Goal: Information Seeking & Learning: Learn about a topic

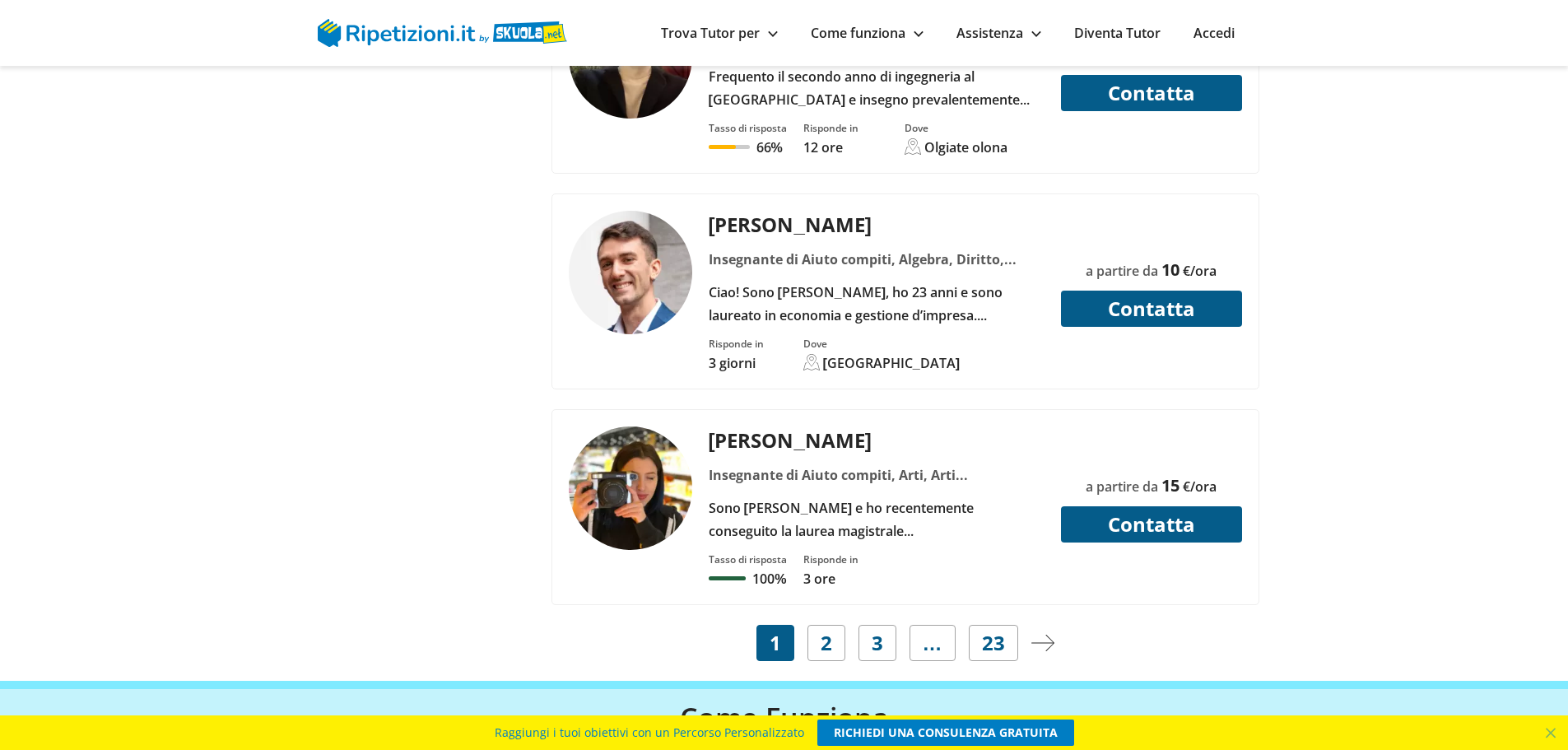
scroll to position [6672, 0]
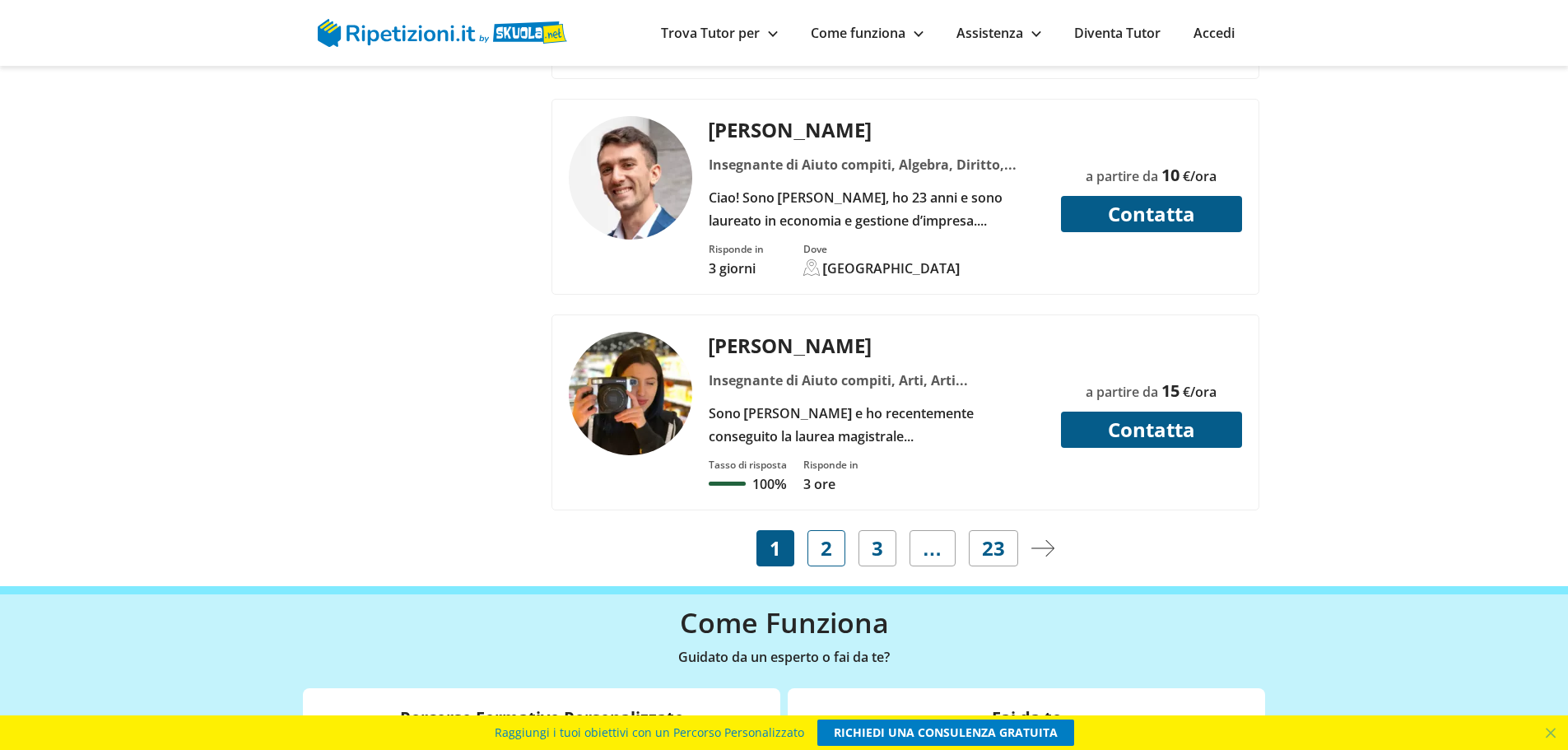
click at [831, 557] on span "2" at bounding box center [826, 549] width 12 height 23
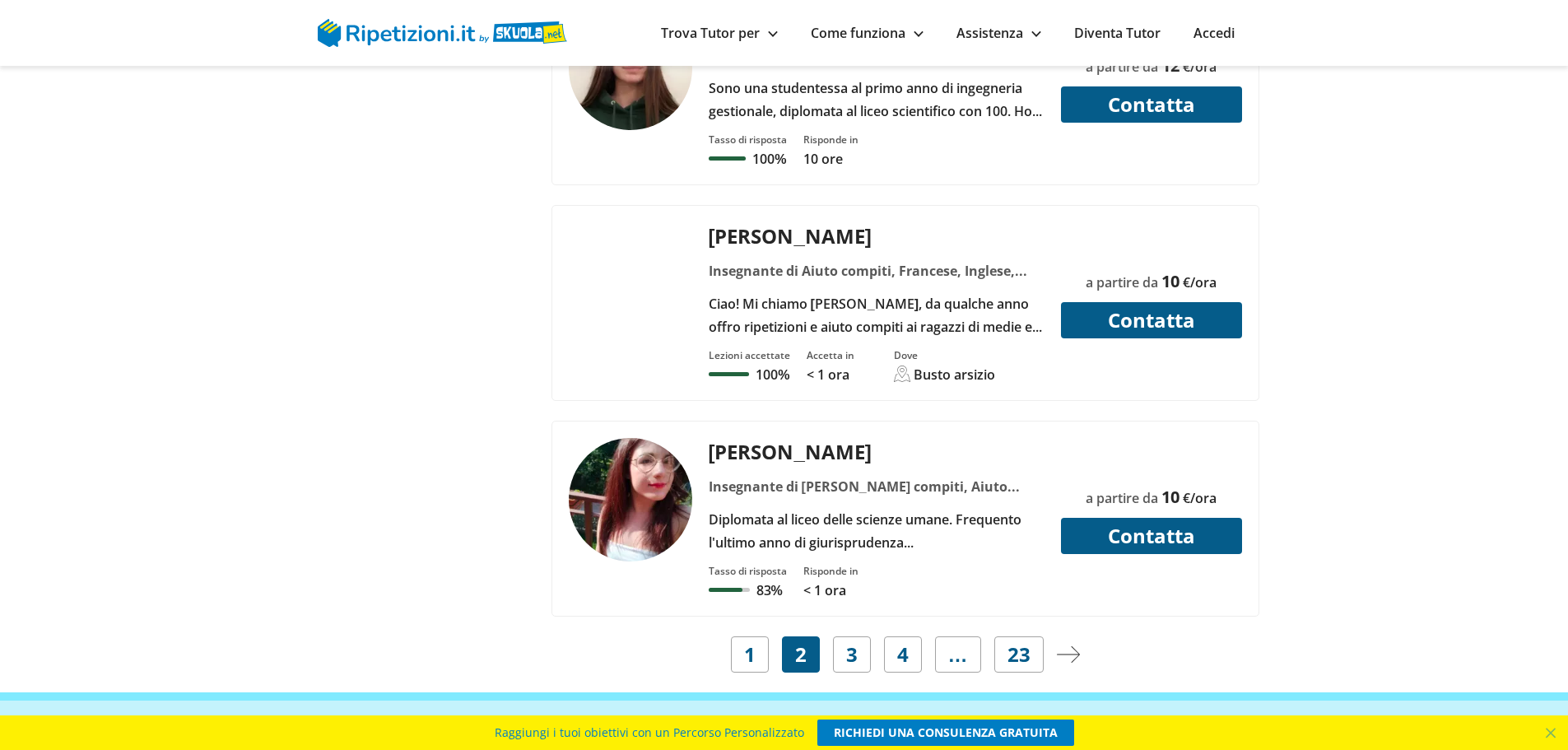
scroll to position [6590, 0]
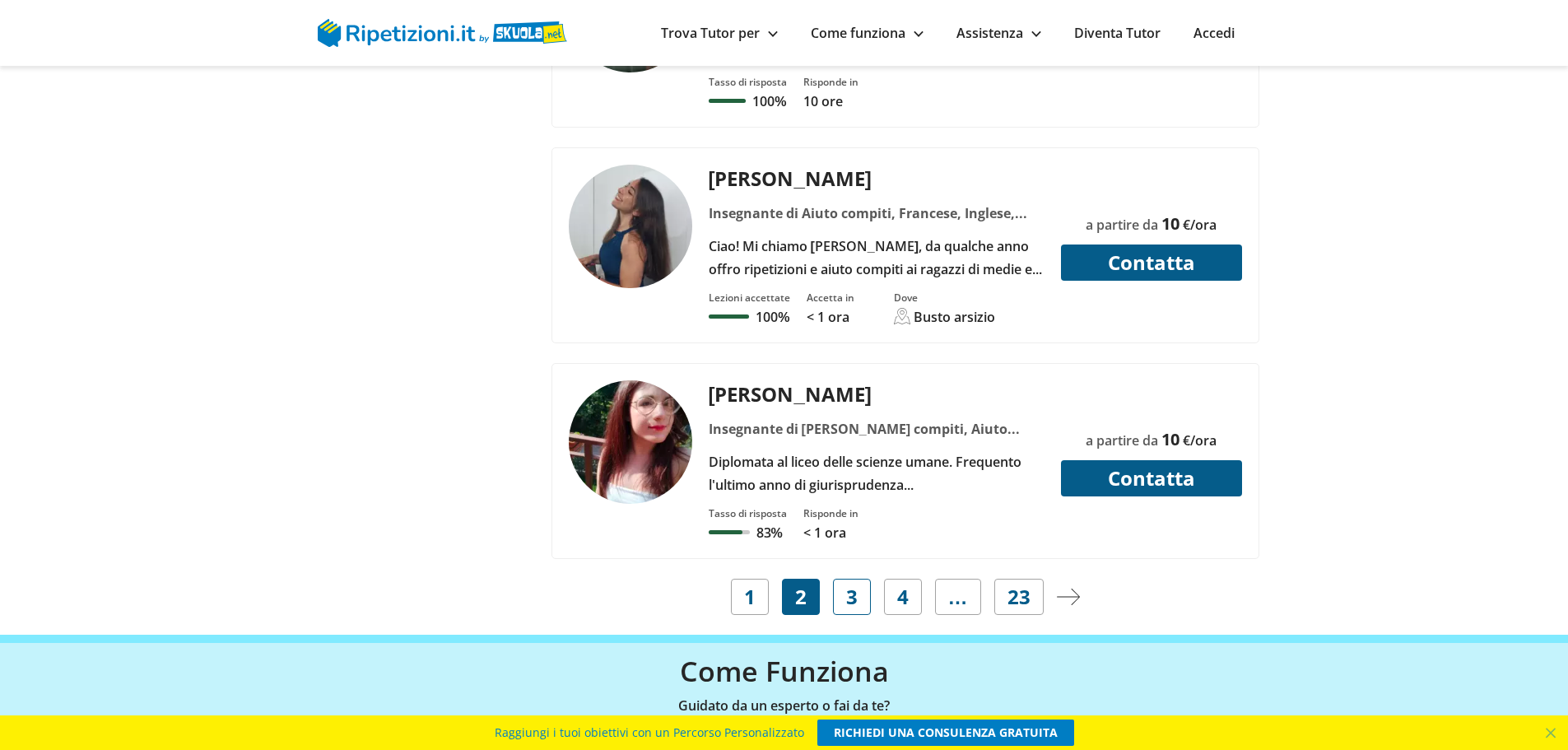
click at [855, 599] on span "3" at bounding box center [852, 598] width 12 height 23
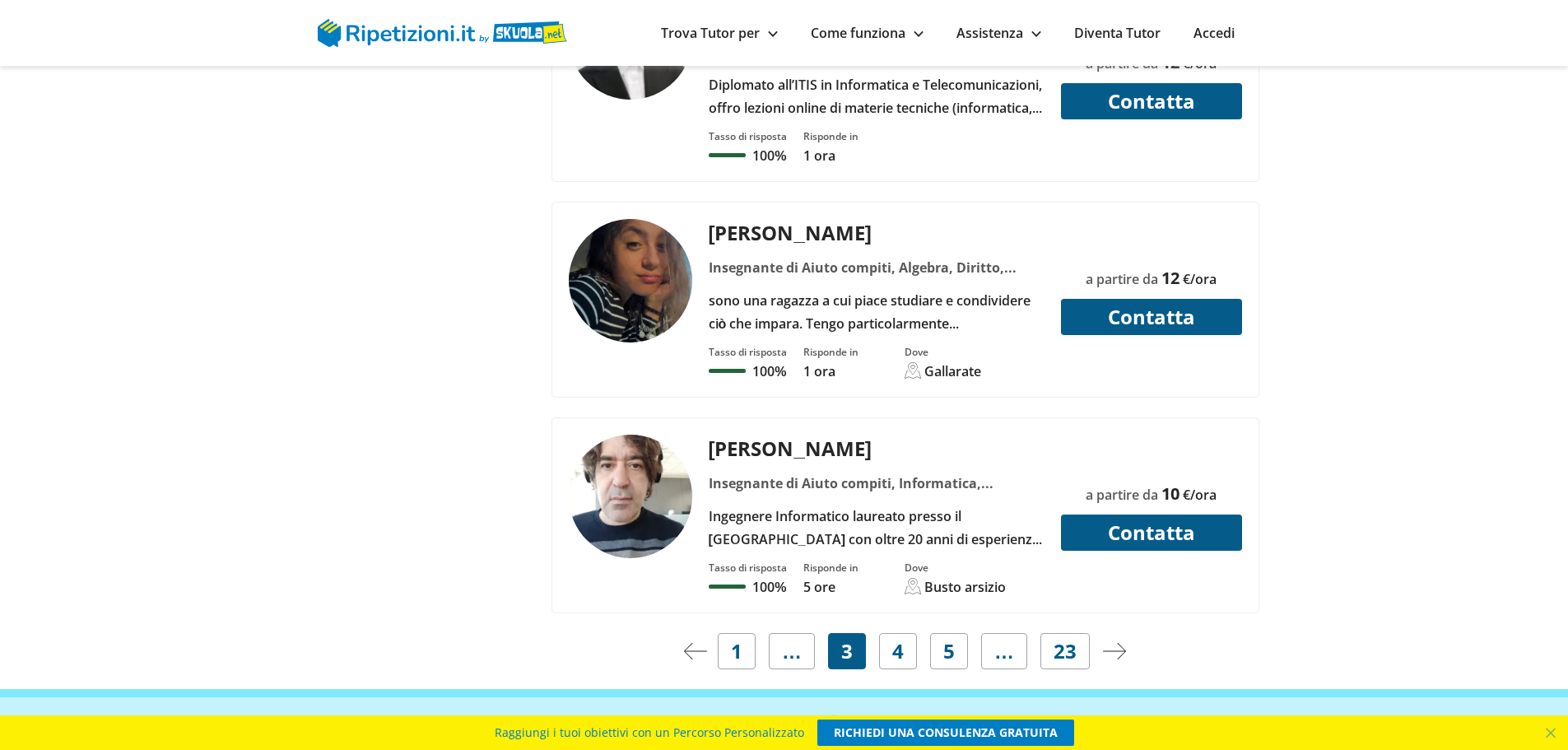
scroll to position [6672, 0]
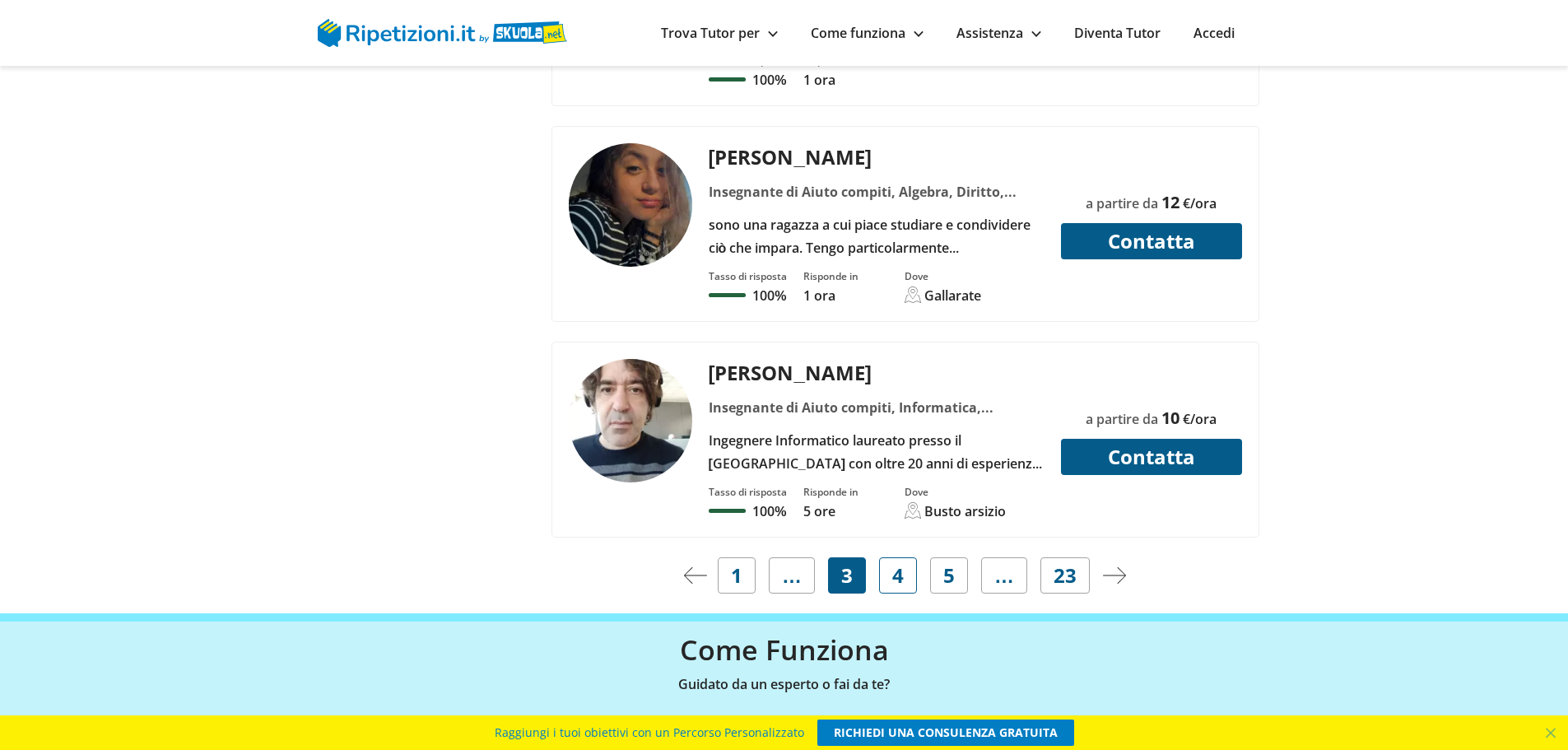
click at [905, 558] on link "4" at bounding box center [898, 575] width 38 height 36
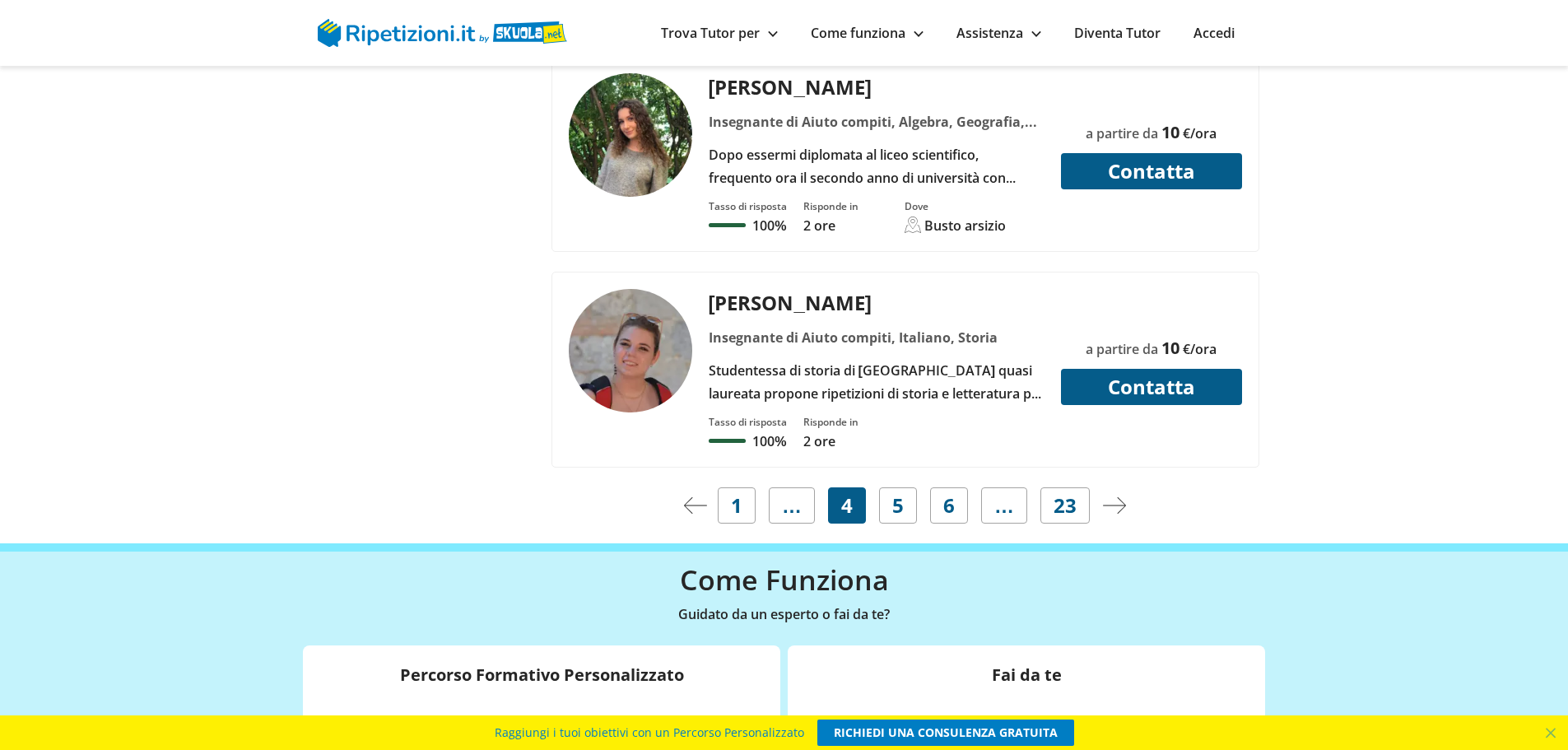
scroll to position [6755, 0]
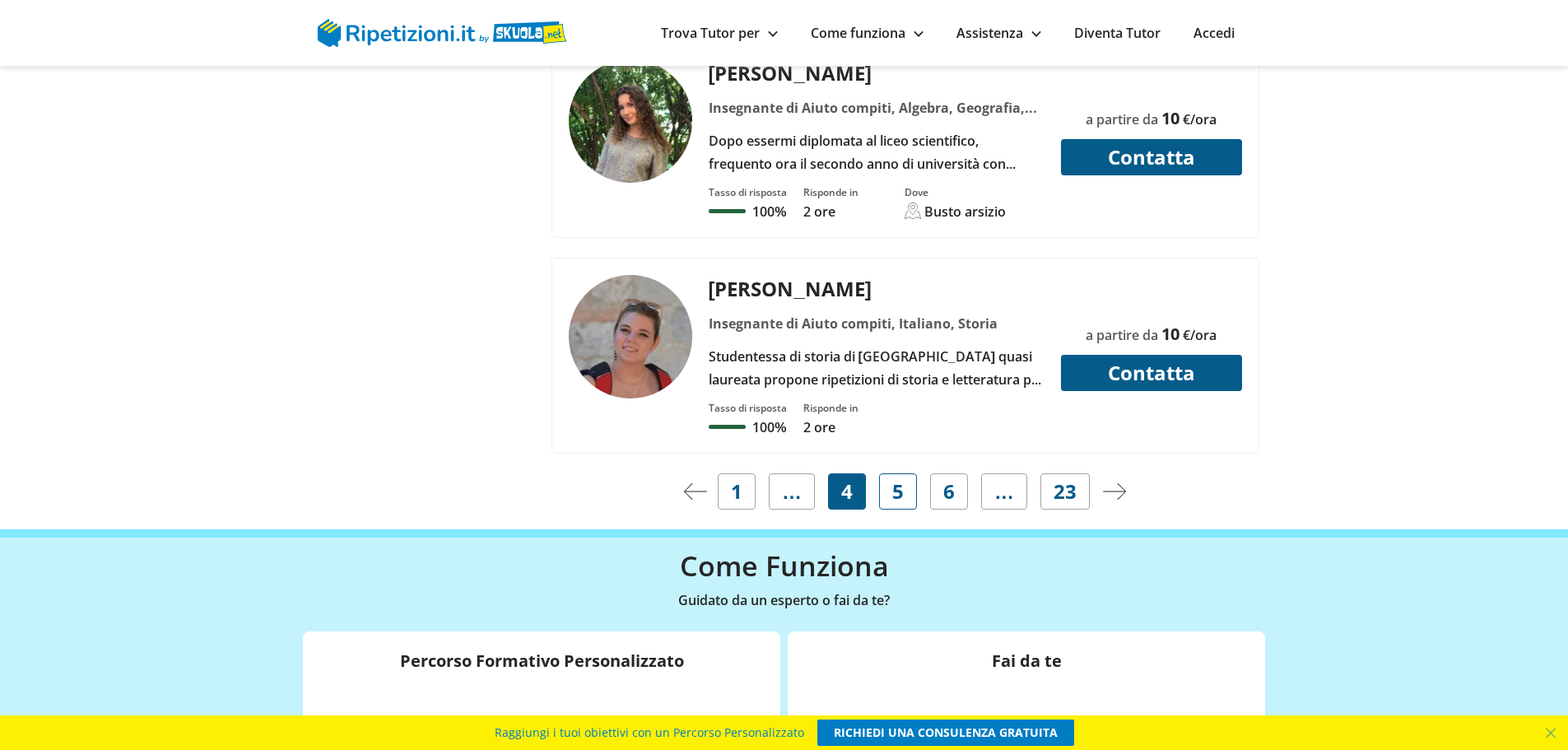
click at [898, 480] on span "5" at bounding box center [898, 492] width 12 height 23
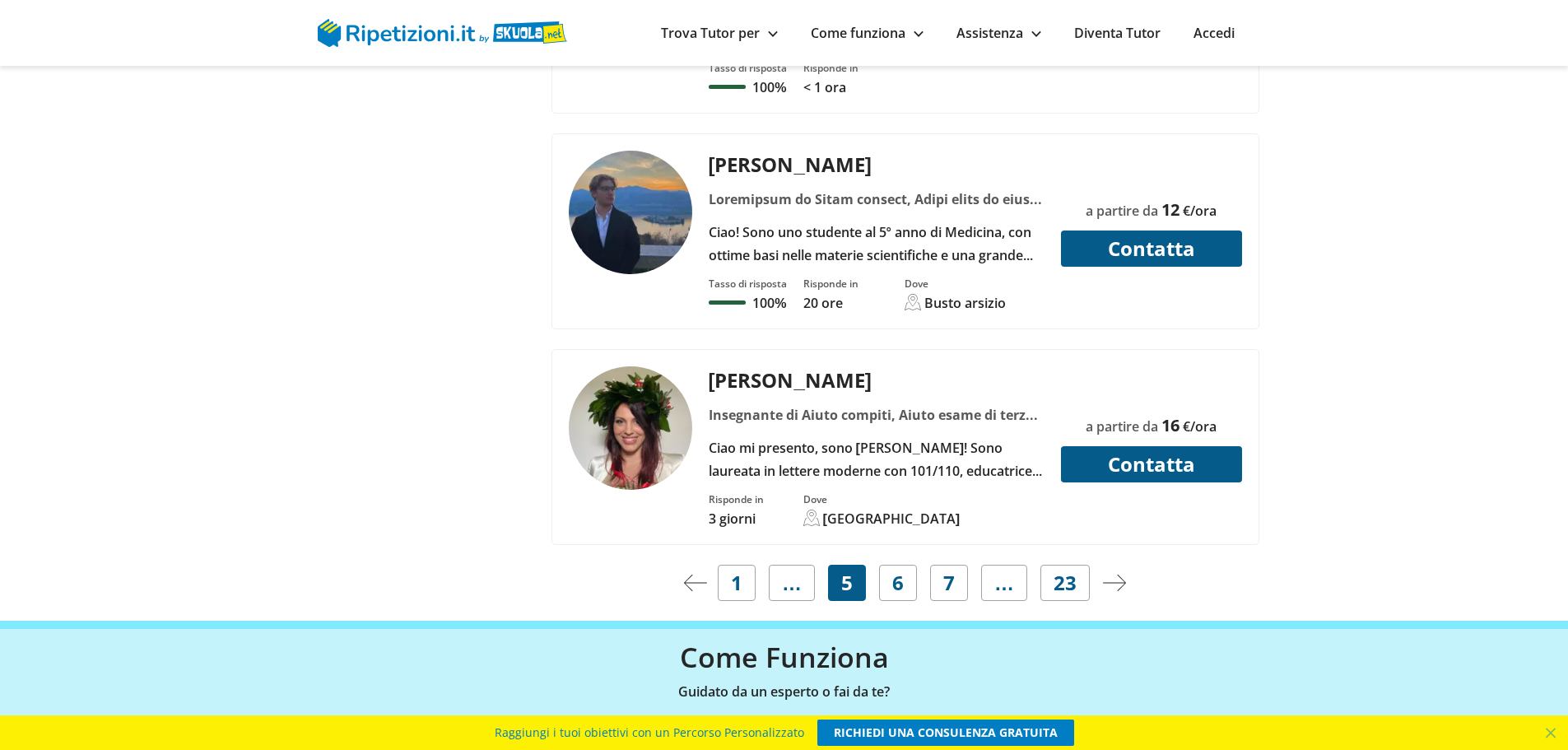
scroll to position [6672, 0]
click at [905, 581] on link "6" at bounding box center [898, 582] width 38 height 36
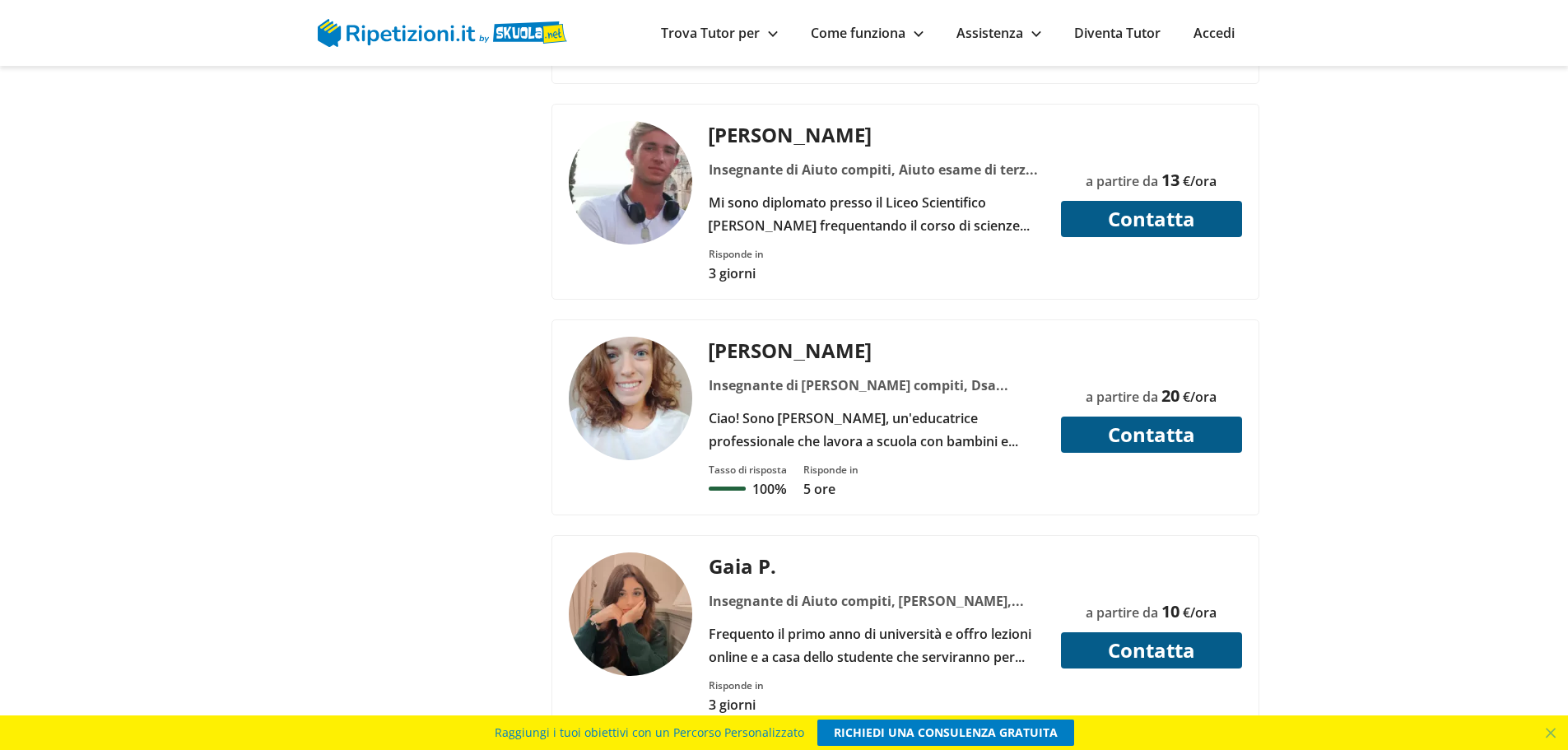
scroll to position [6507, 0]
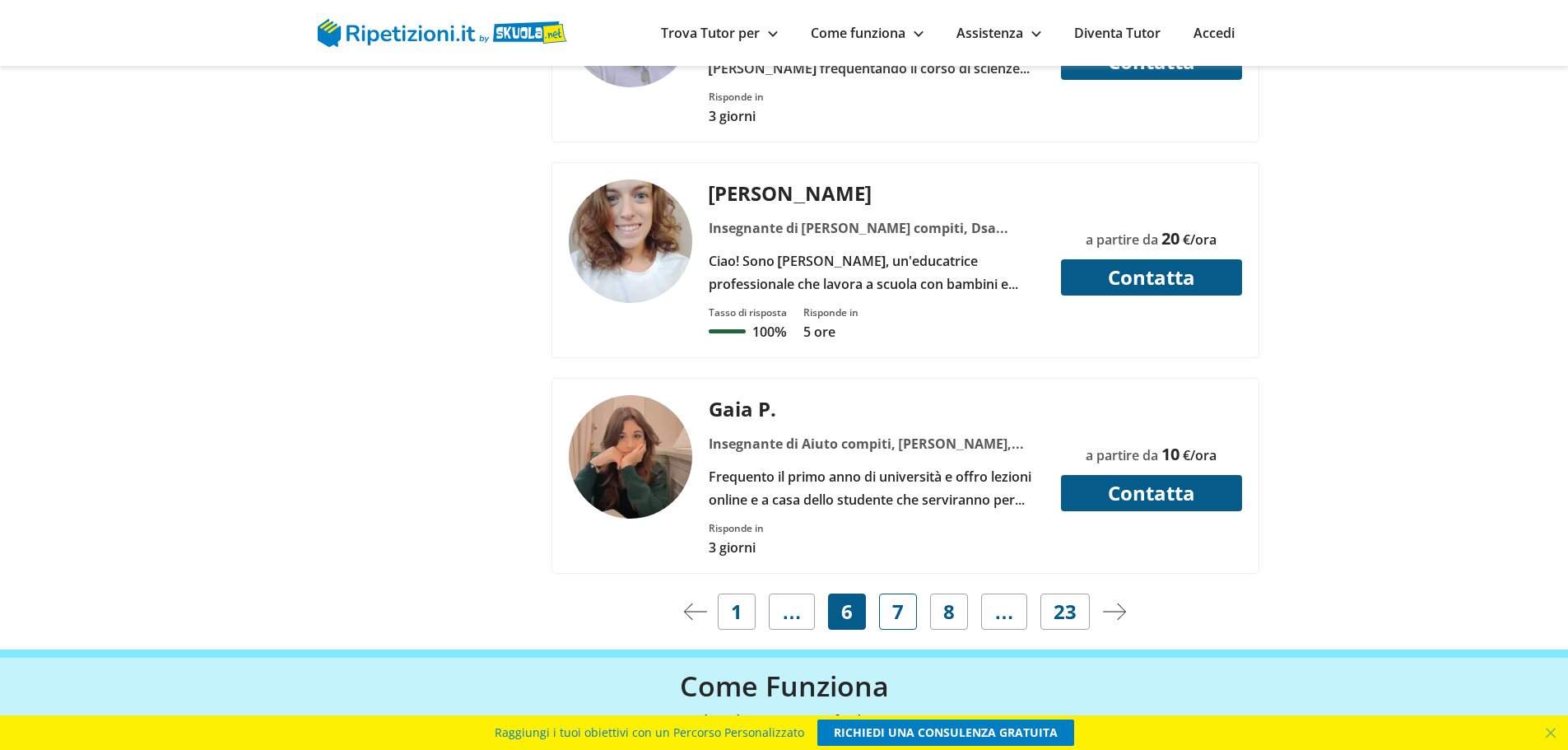
click at [895, 616] on span "7" at bounding box center [898, 612] width 12 height 23
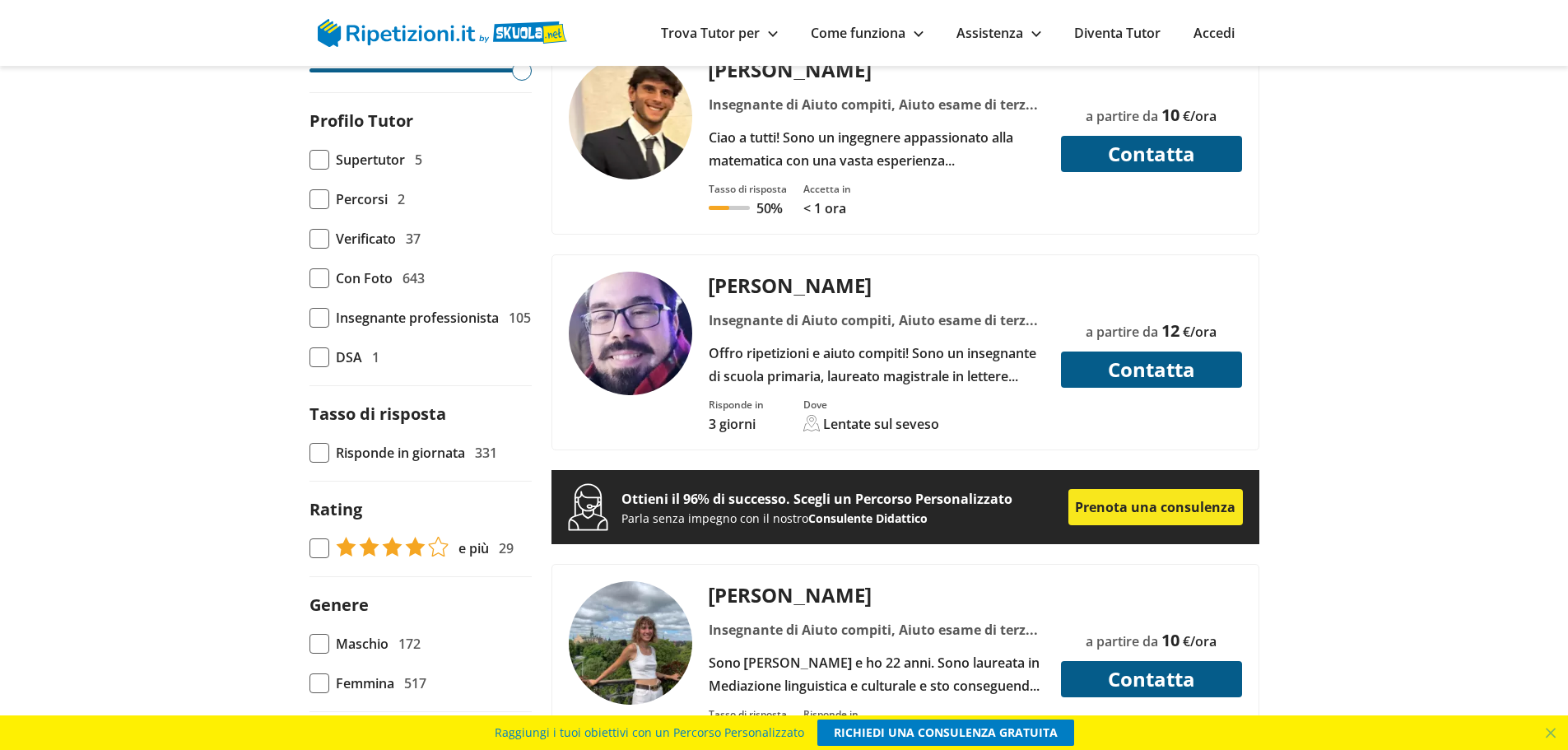
scroll to position [1191, 0]
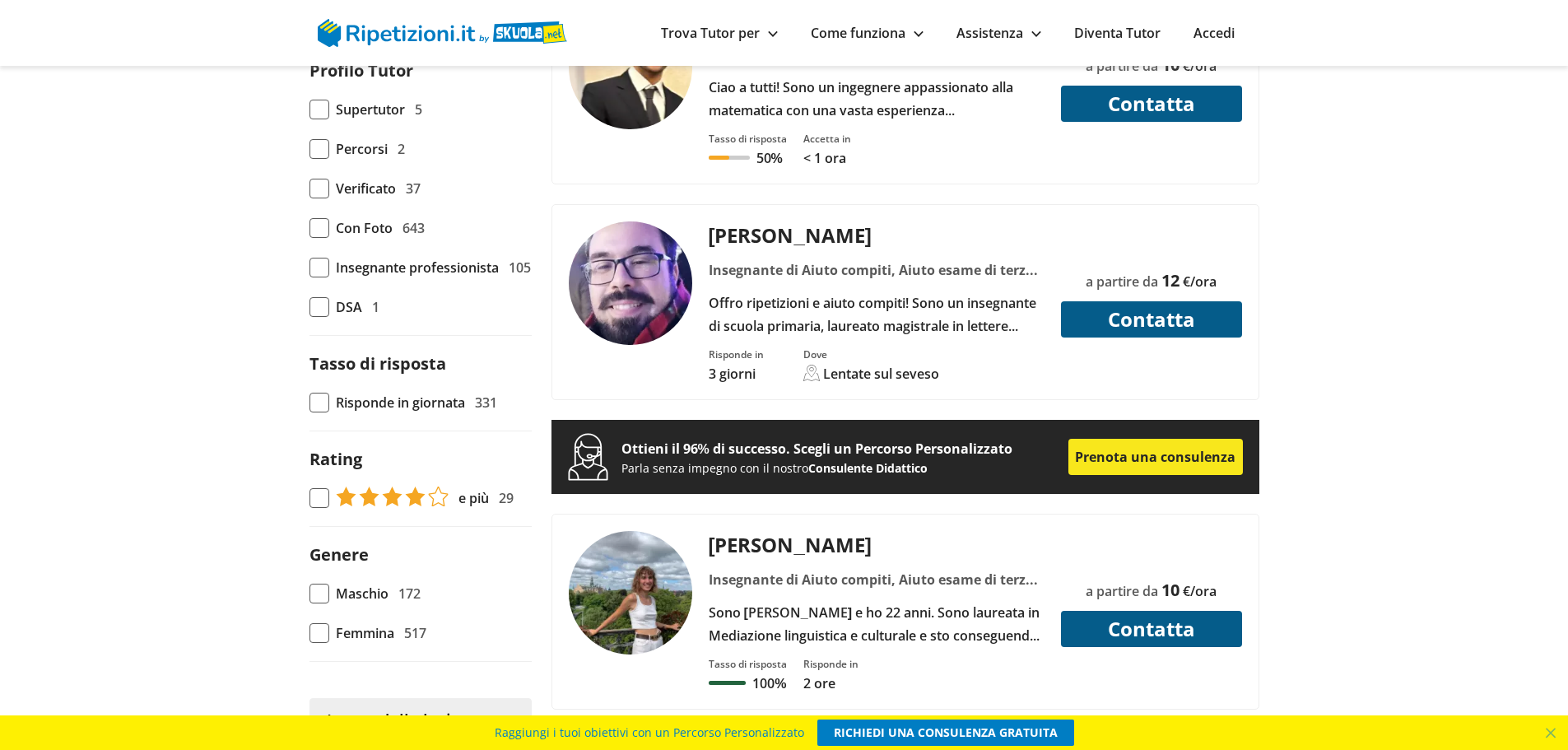
click at [349, 194] on span "Verificato" at bounding box center [366, 189] width 60 height 23
click at [309, 188] on input "Verificato 37" at bounding box center [309, 188] width 0 height 0
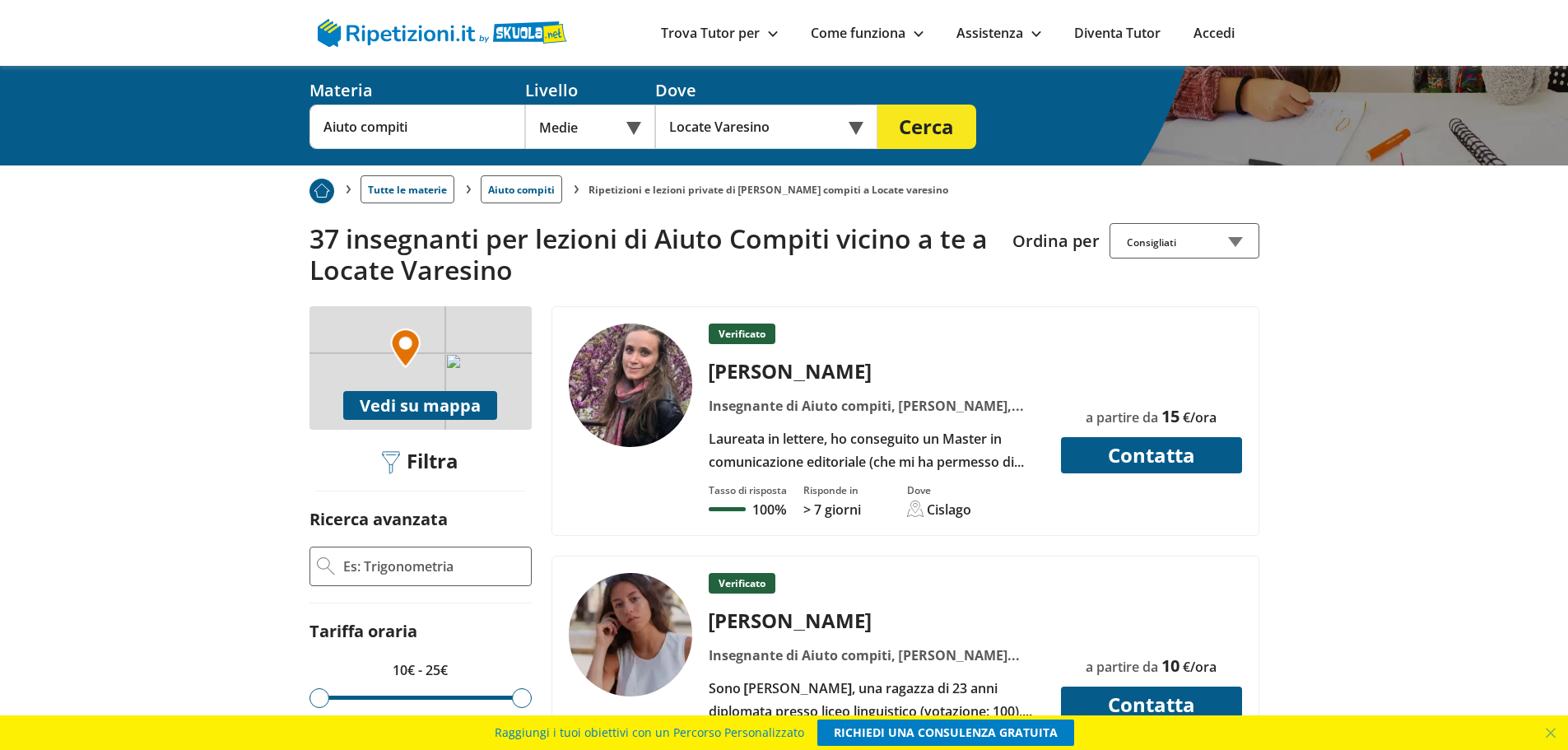
scroll to position [330, 0]
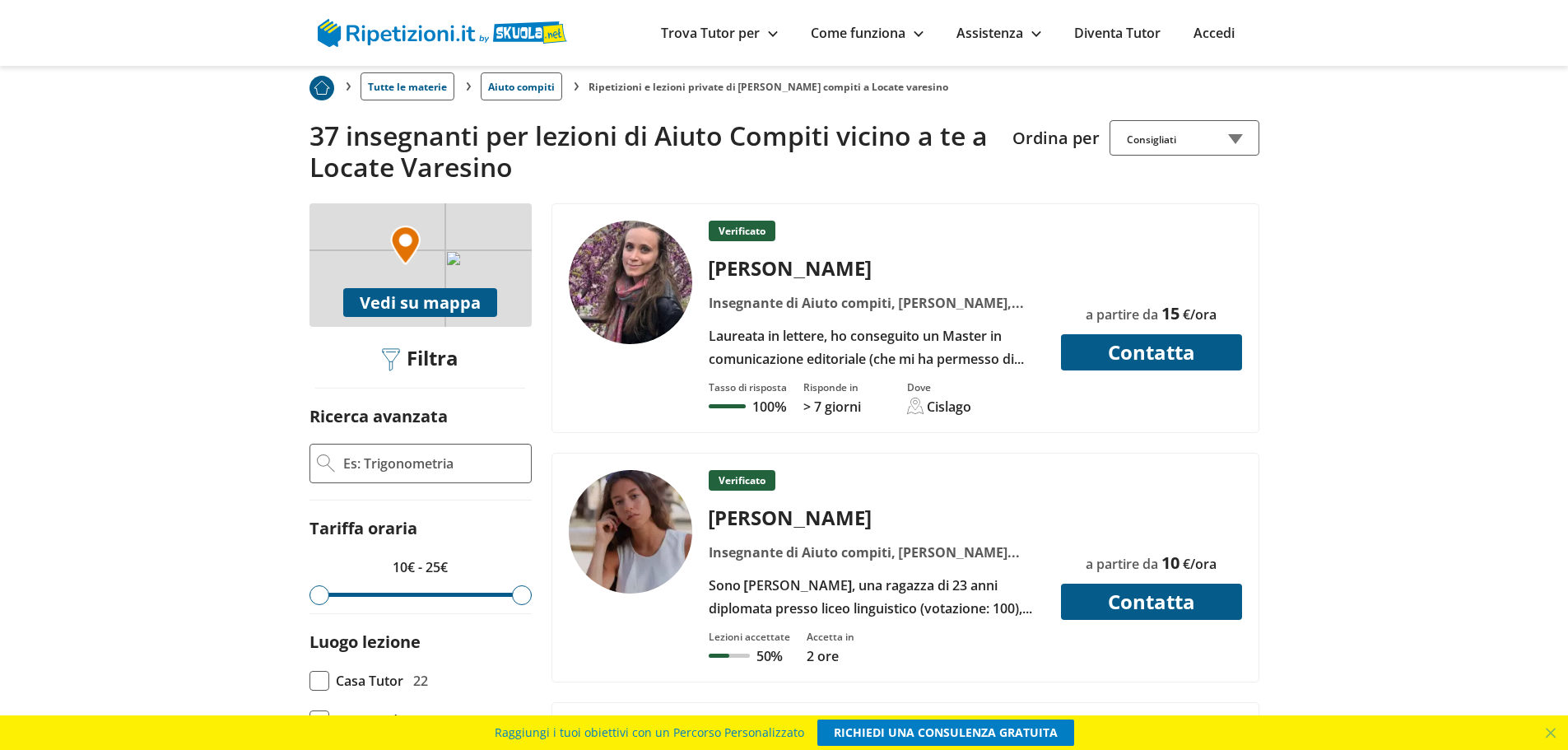
click at [804, 325] on div "Laureata in lettere, ho conseguito un Master in comunicazione editoriale (che m…" at bounding box center [876, 348] width 348 height 47
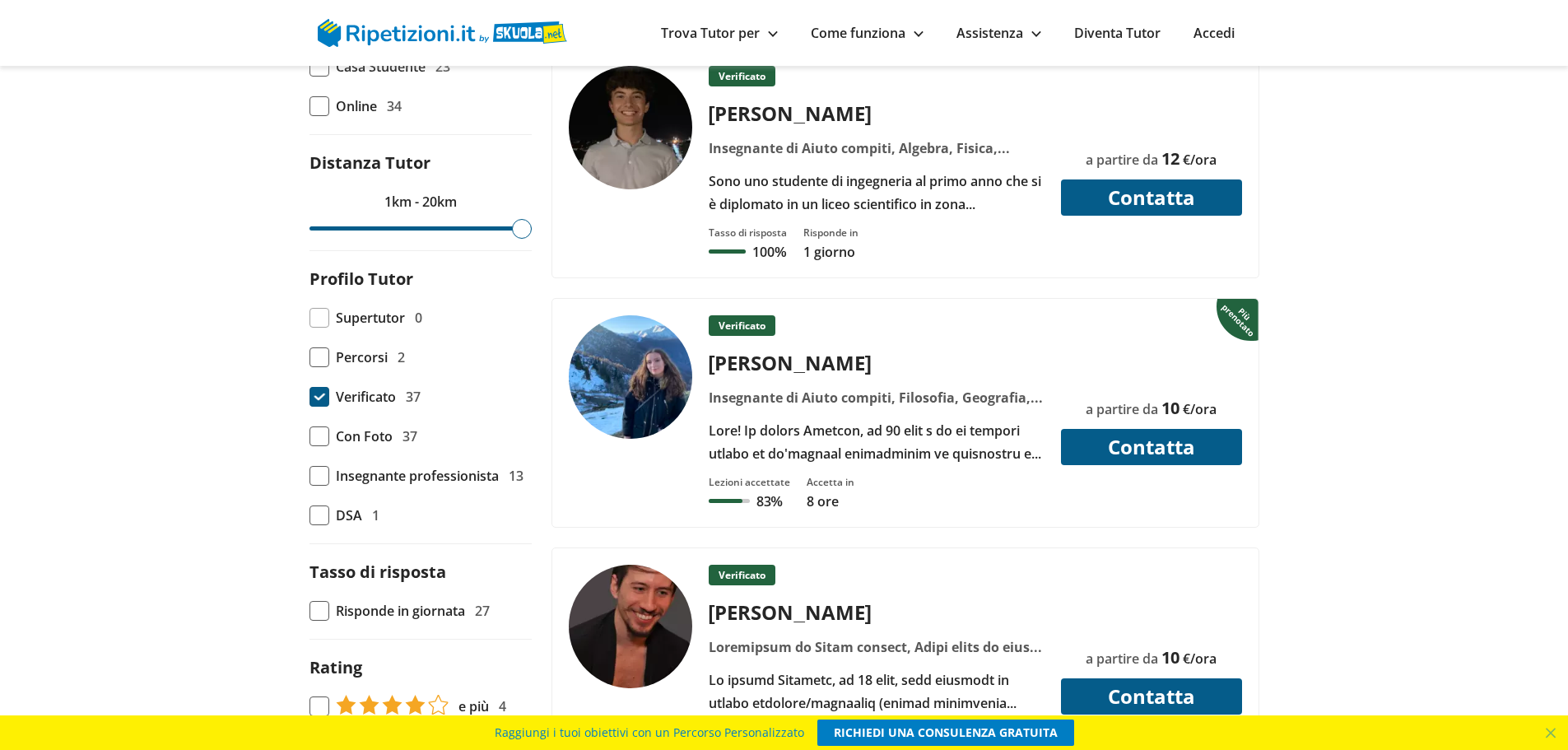
scroll to position [989, 0]
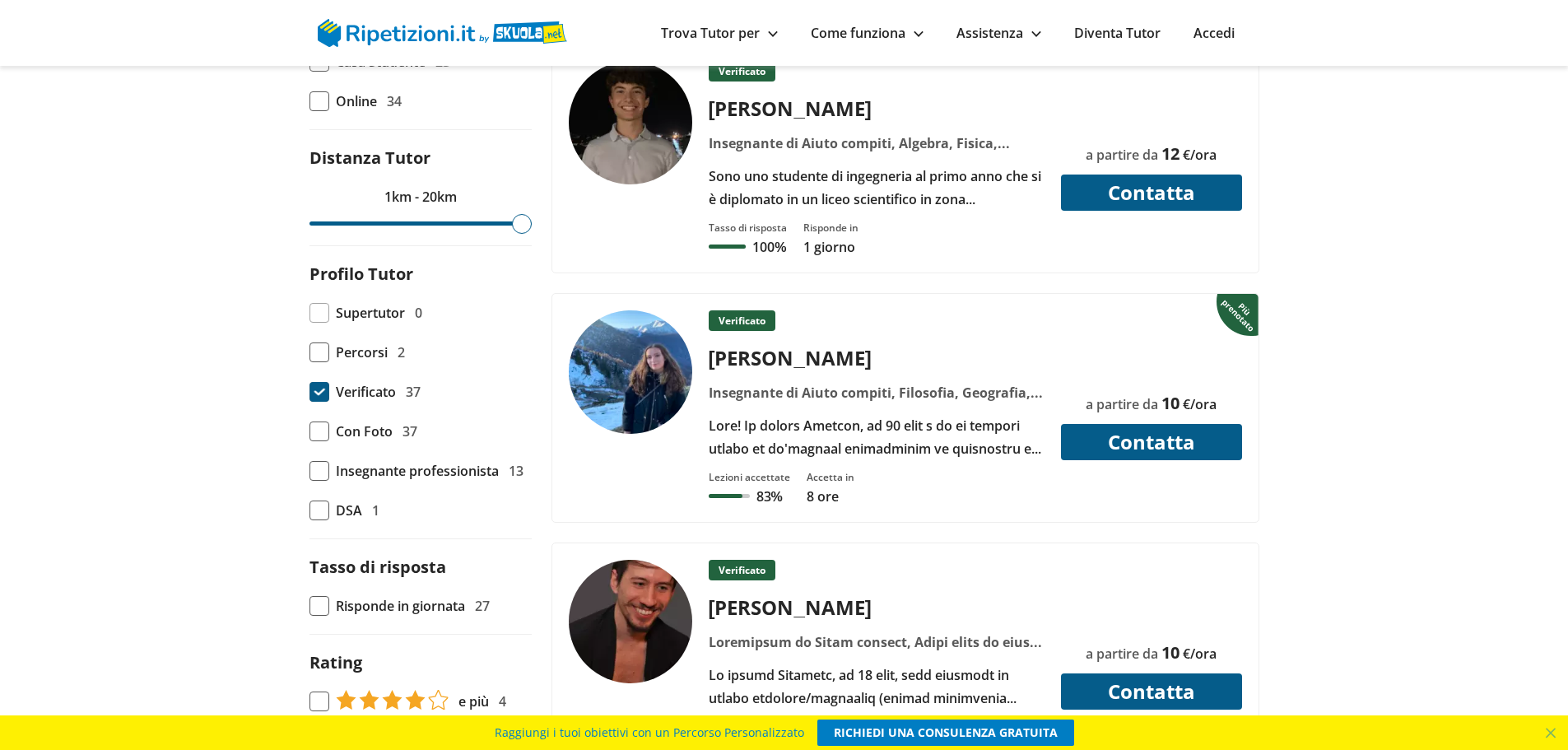
click at [333, 391] on div "Verificato 37" at bounding box center [375, 392] width 91 height 23
click at [309, 392] on input "Verificato 37" at bounding box center [309, 392] width 0 height 0
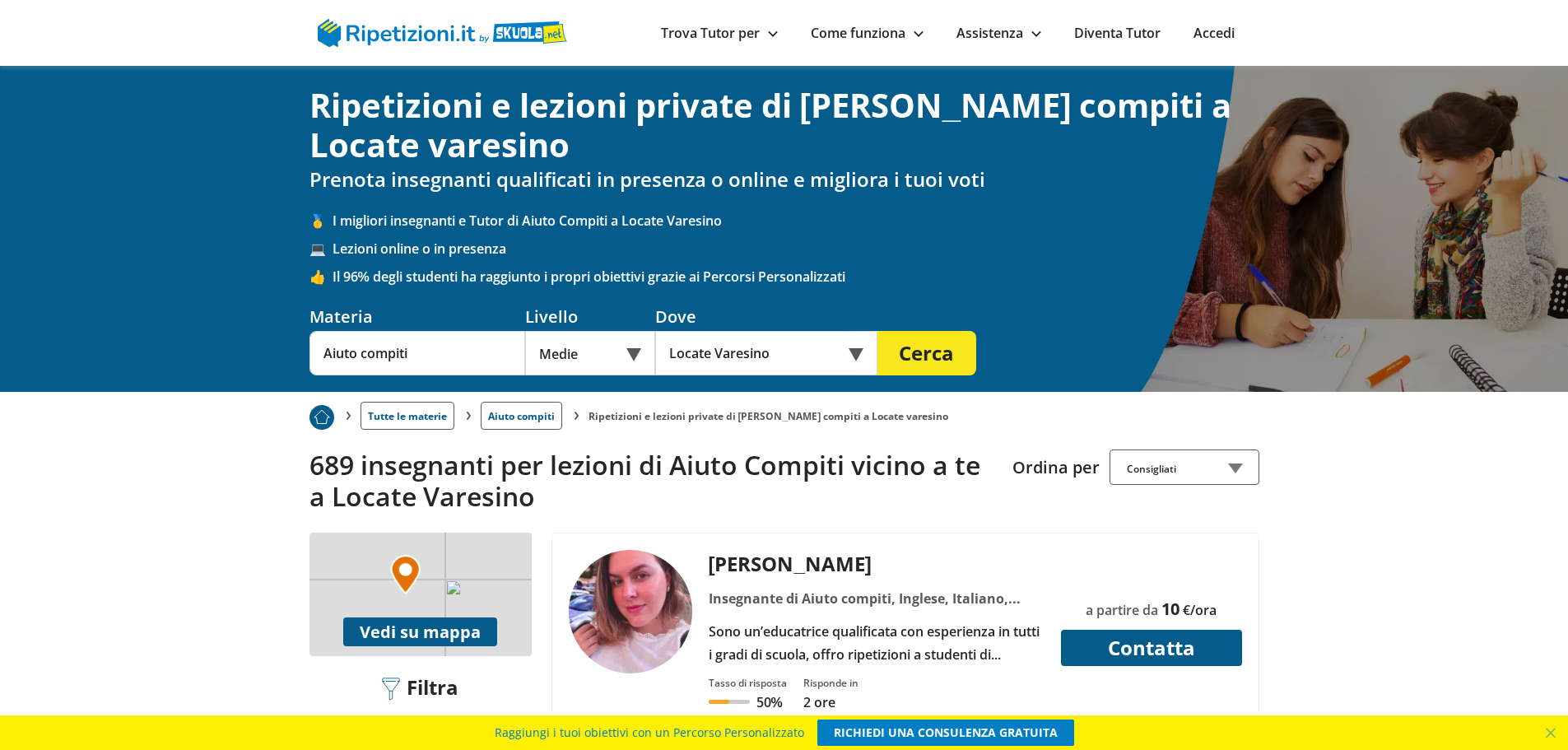
click at [1223, 470] on div "Consigliati" at bounding box center [1184, 468] width 150 height 36
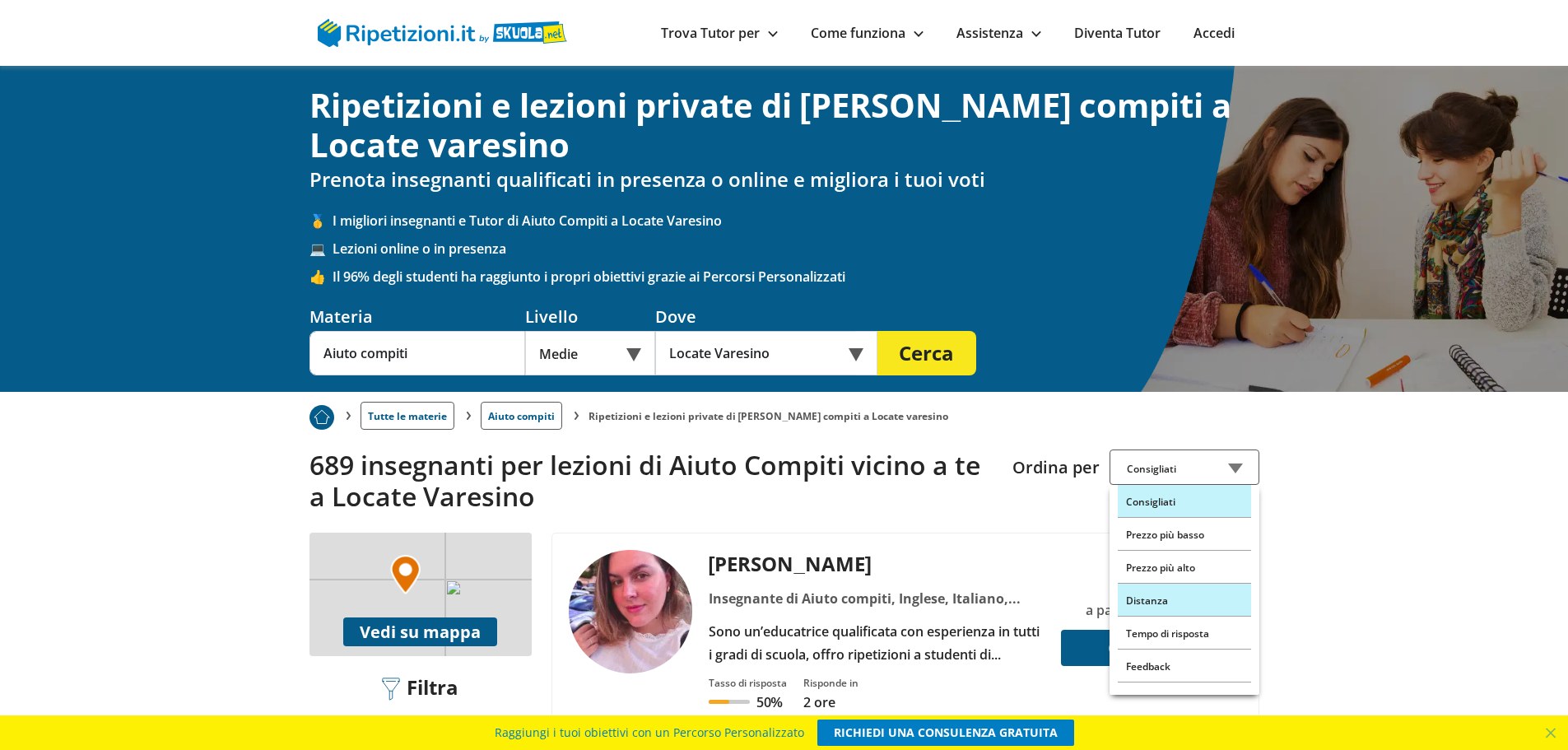
click at [1186, 611] on div "Distanza" at bounding box center [1185, 601] width 134 height 33
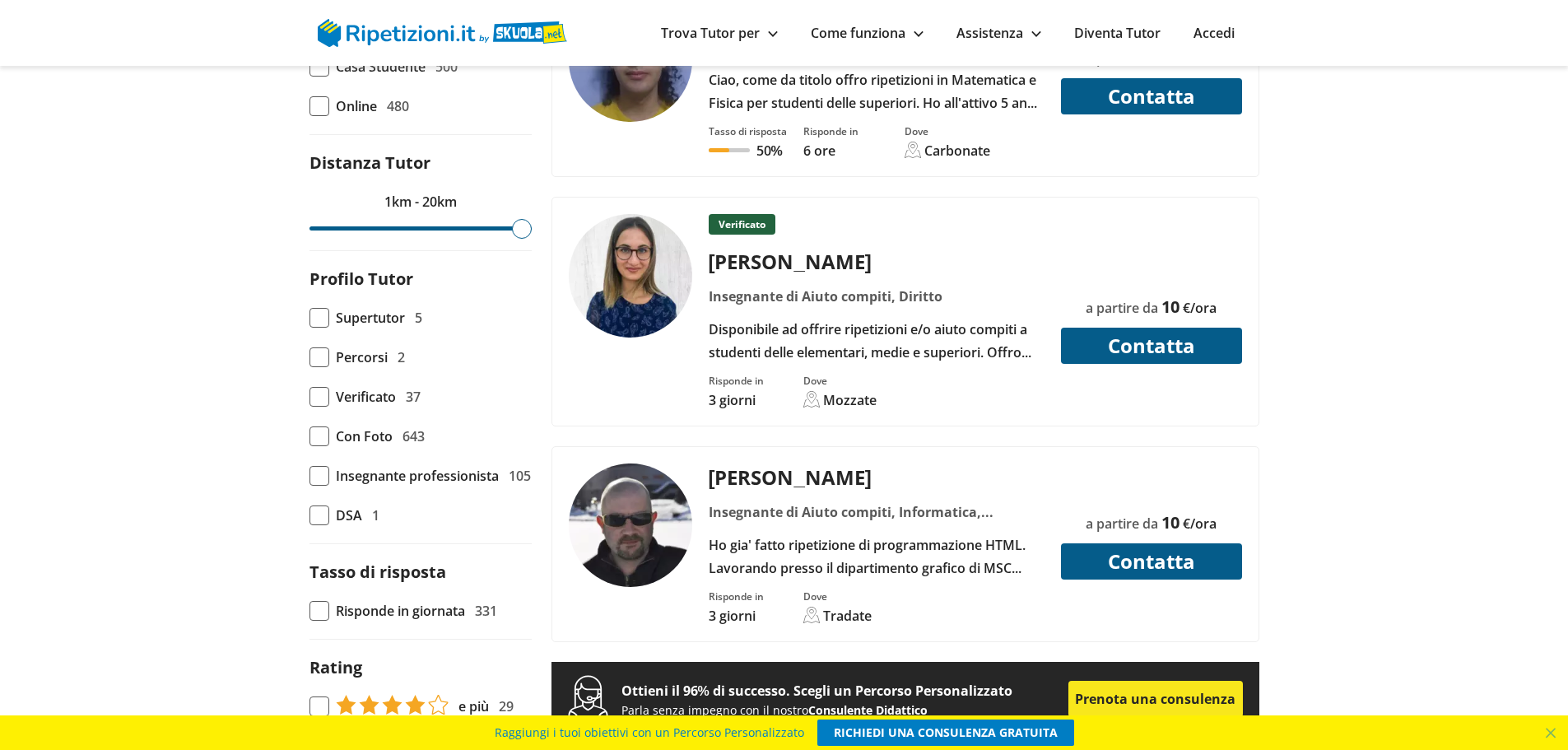
scroll to position [989, 0]
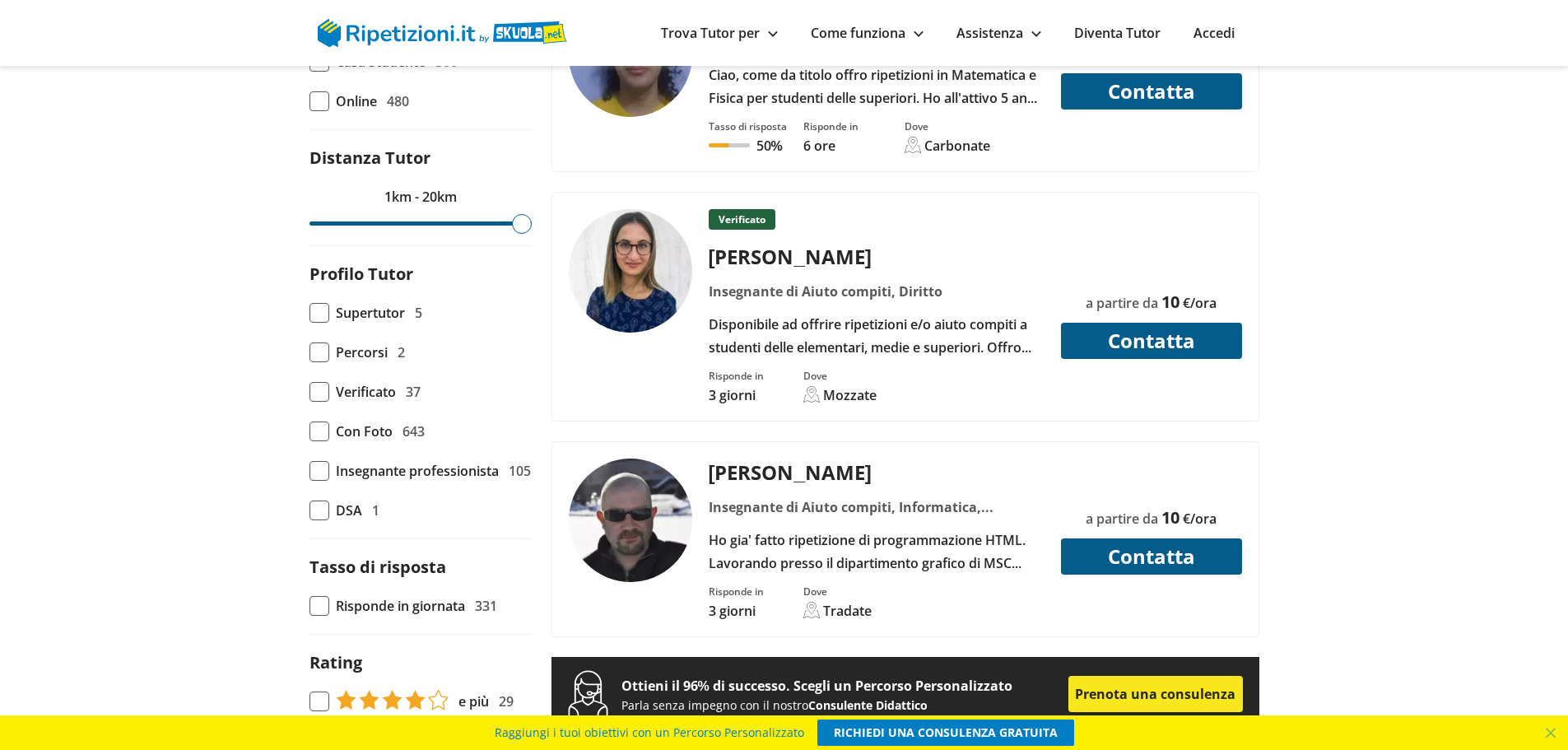
click at [819, 322] on div "Disponibile ad offrire ripetizioni e/o aiuto compiti a studenti delle elementar…" at bounding box center [876, 337] width 348 height 47
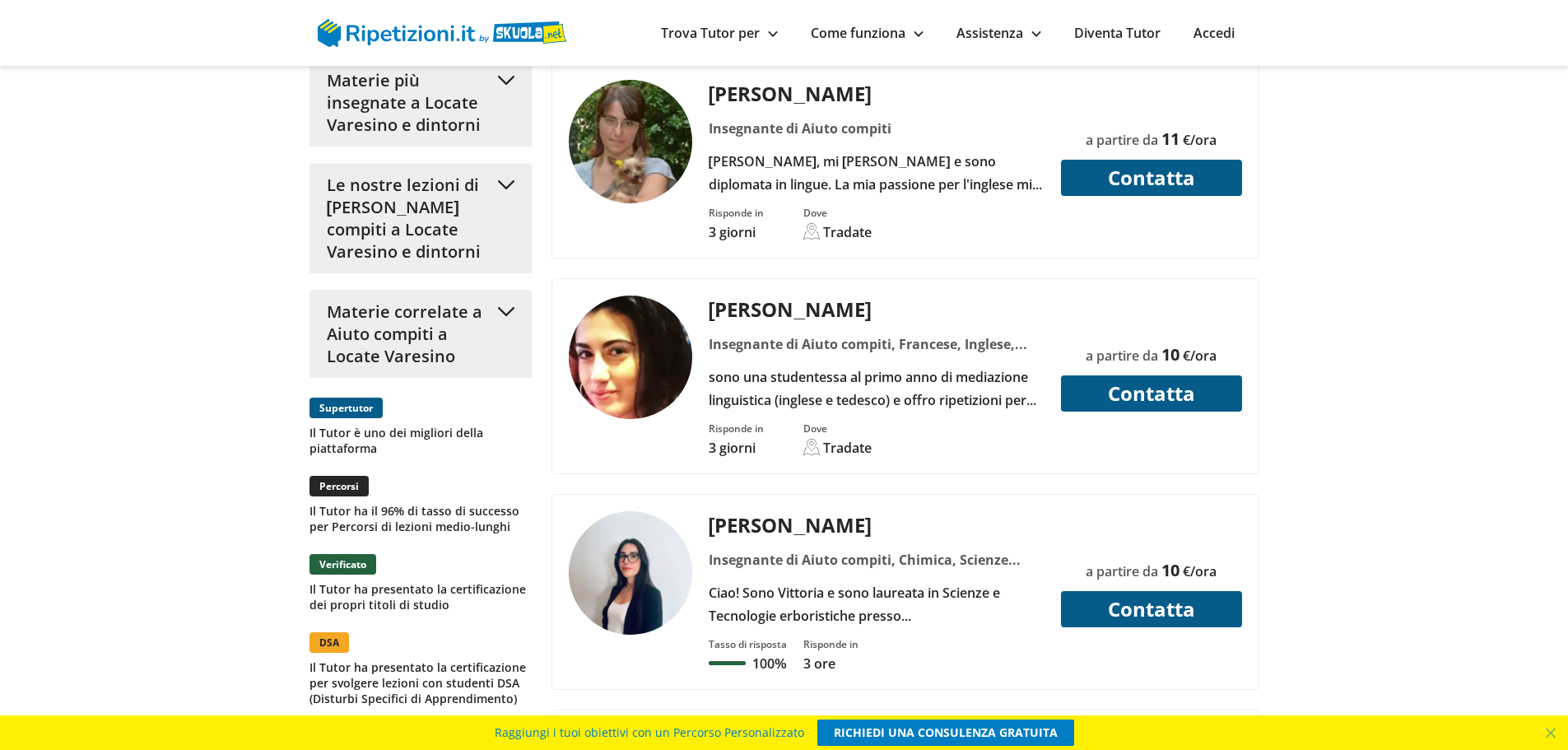
scroll to position [1895, 0]
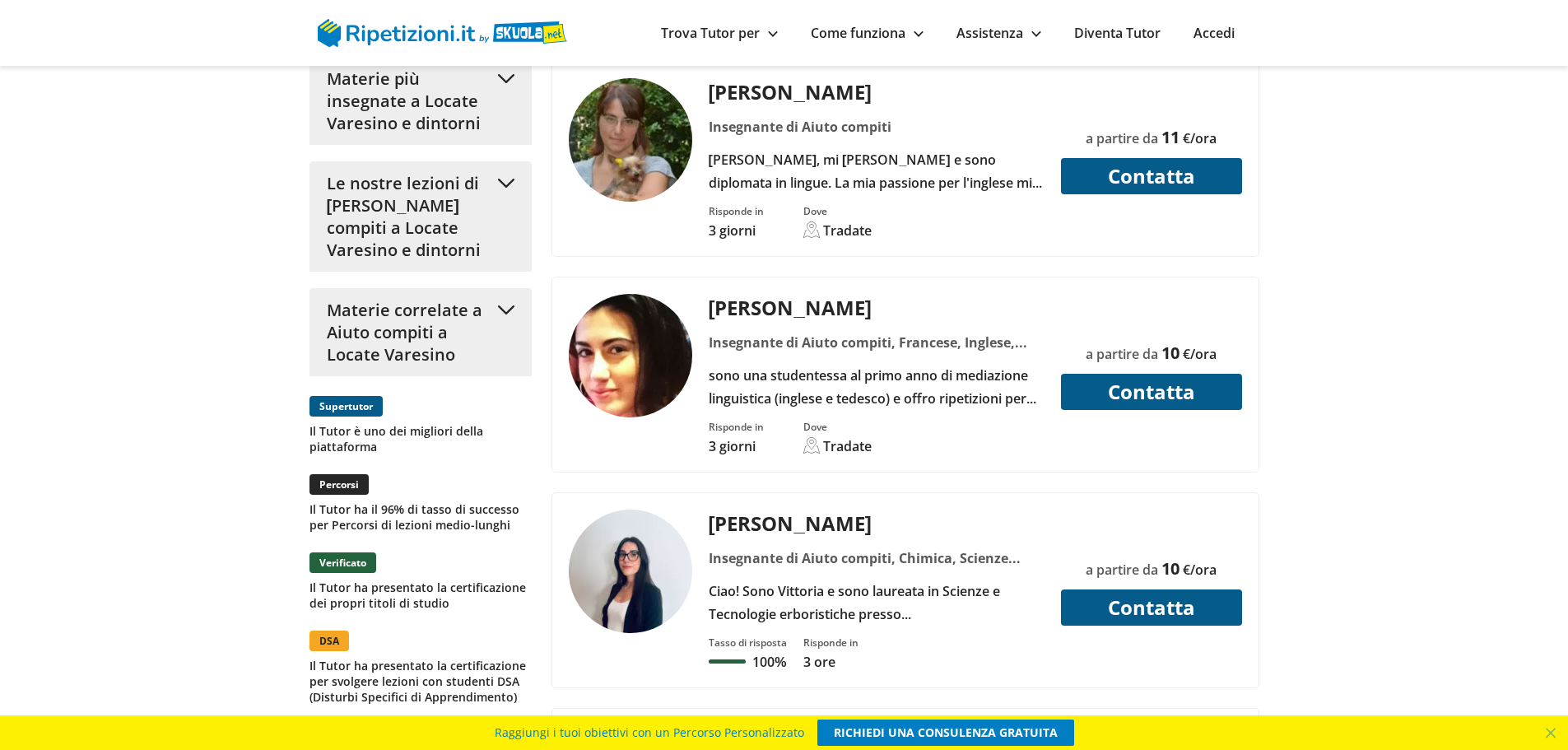
click at [774, 174] on div "Ciao ragazzi, mi chiamo Silvia e sono diplomata in lingue. La mia passione per …" at bounding box center [876, 172] width 348 height 47
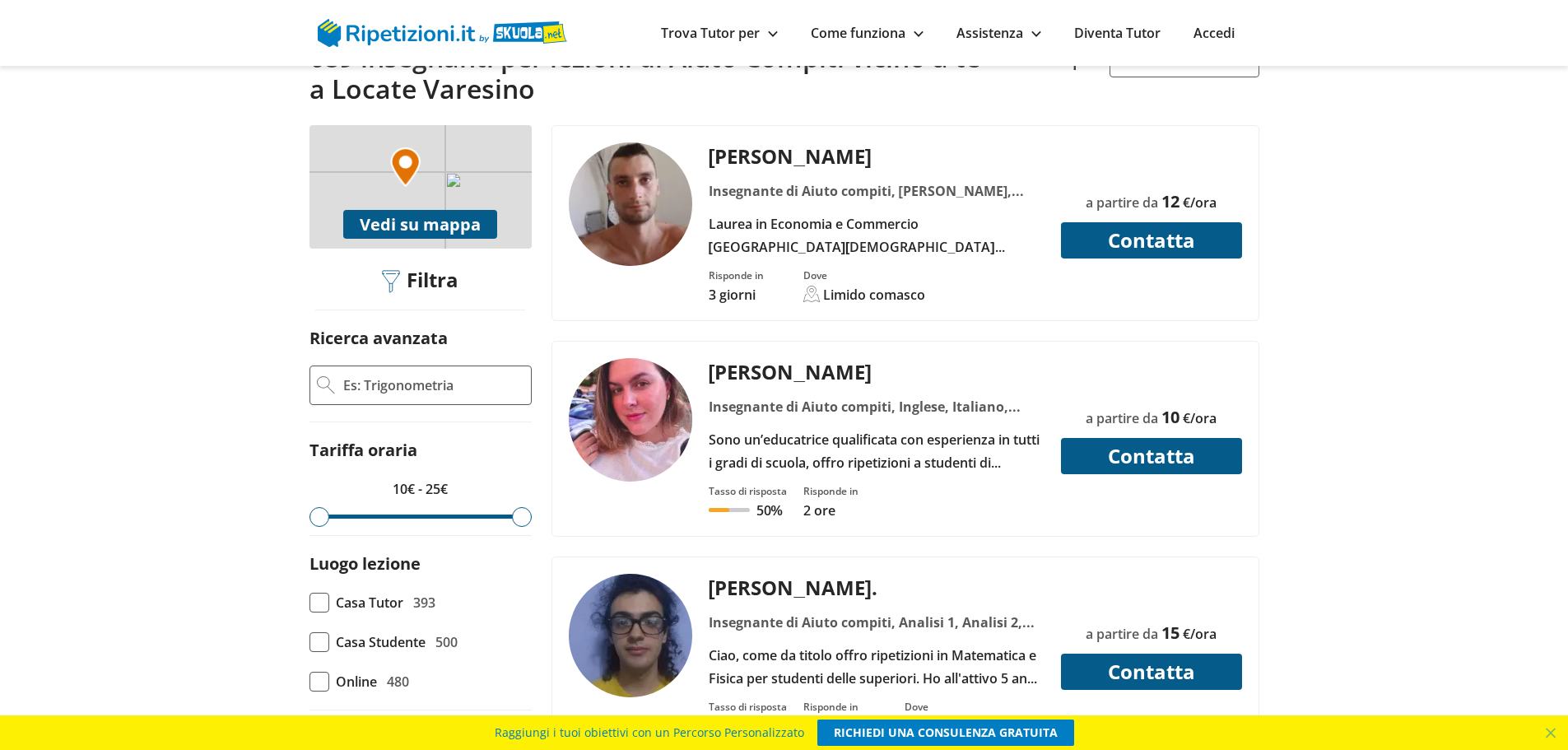
scroll to position [411, 0]
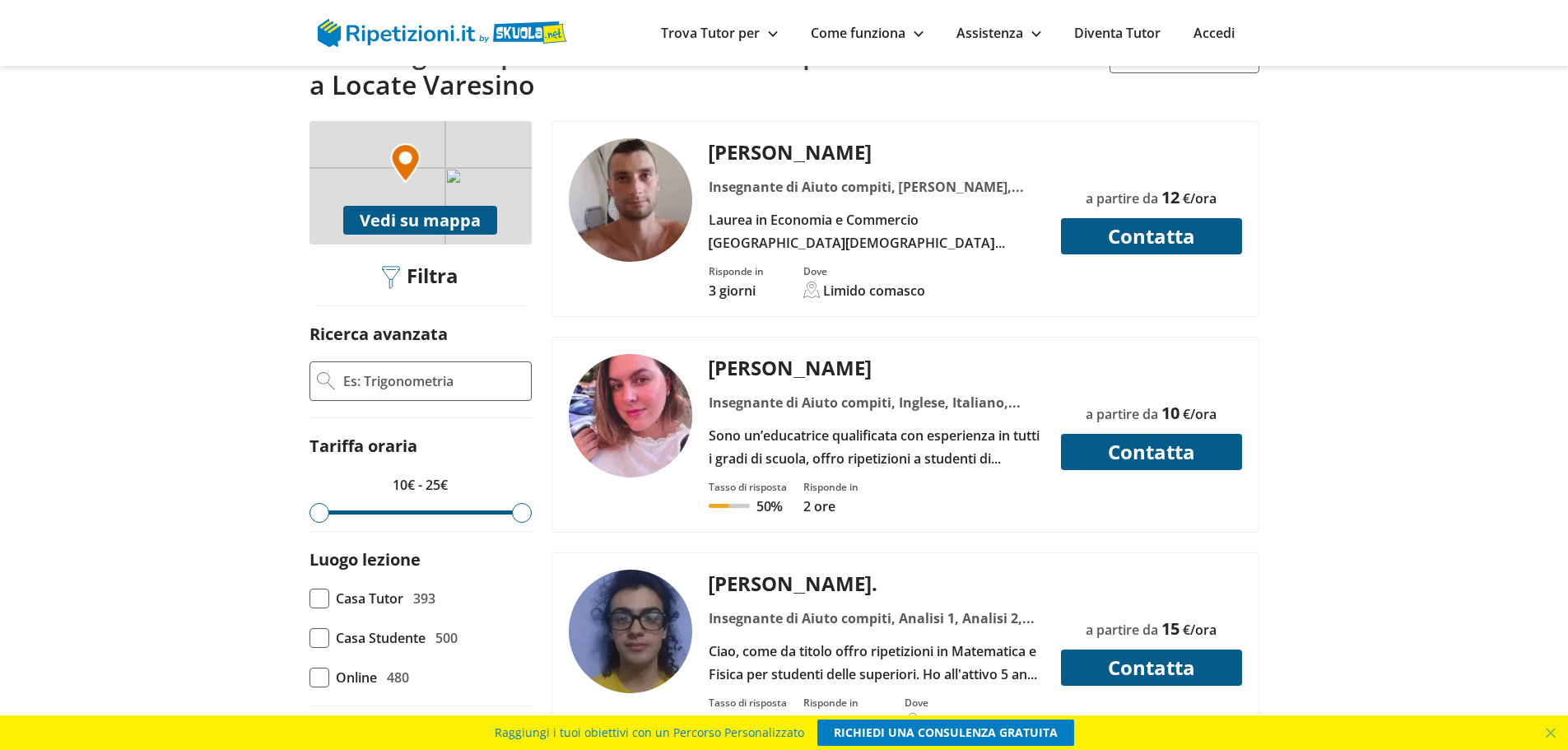
click at [879, 447] on div "Sono un’educatrice qualificata con esperienza in tutti i gradi di scuola, offro…" at bounding box center [876, 447] width 348 height 47
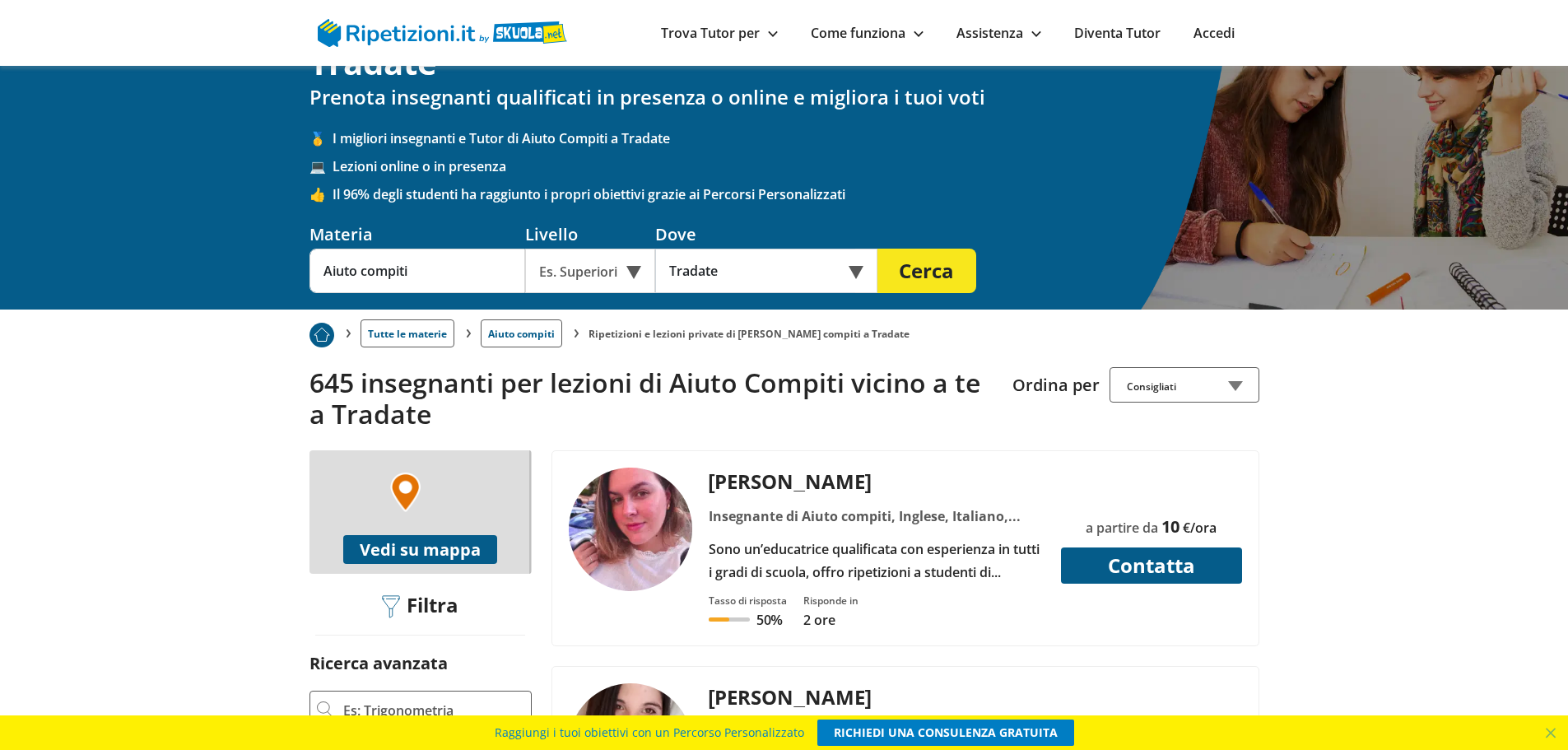
click at [826, 494] on div "[PERSON_NAME] Insegnante di Aiuto compiti, Inglese, [DEMOGRAPHIC_DATA], Matemat…" at bounding box center [876, 526] width 348 height 116
